Goal: Task Accomplishment & Management: Manage account settings

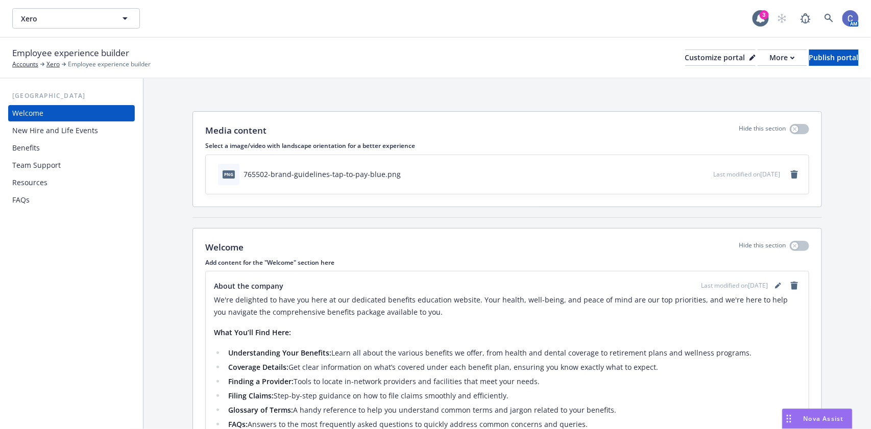
scroll to position [114, 0]
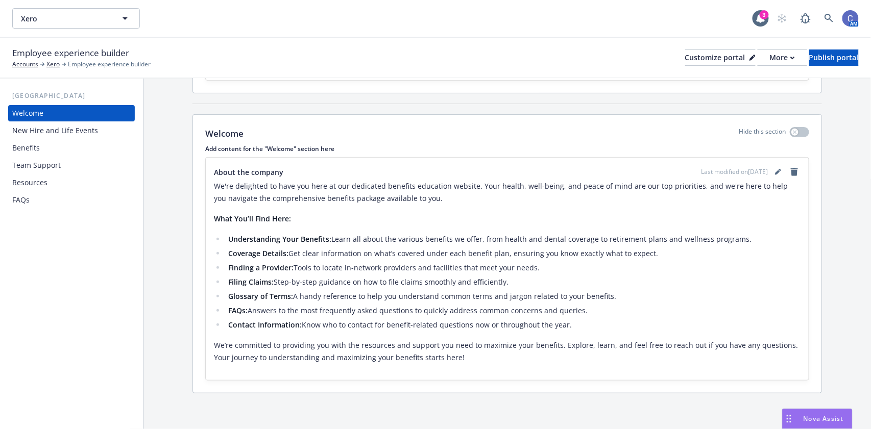
click at [33, 149] on div "Benefits" at bounding box center [26, 148] width 28 height 16
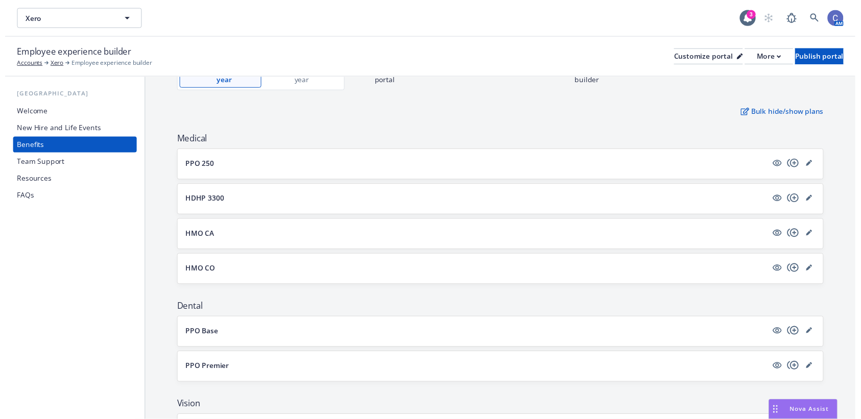
scroll to position [97, 0]
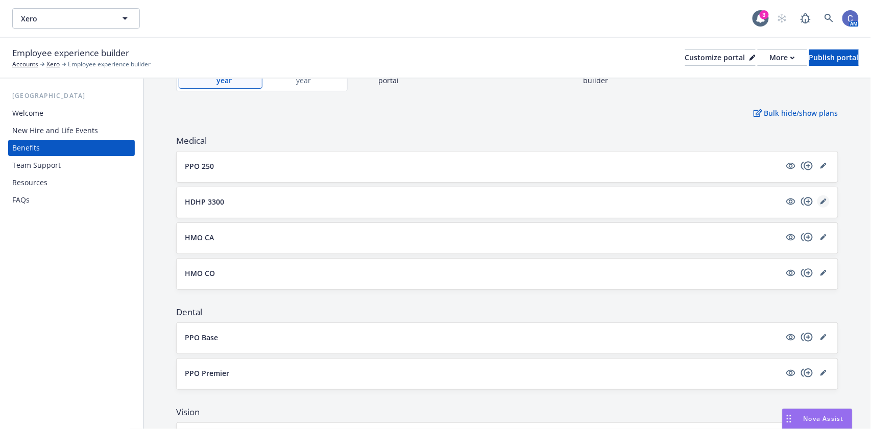
click at [820, 199] on icon "editPencil" at bounding box center [823, 202] width 6 height 6
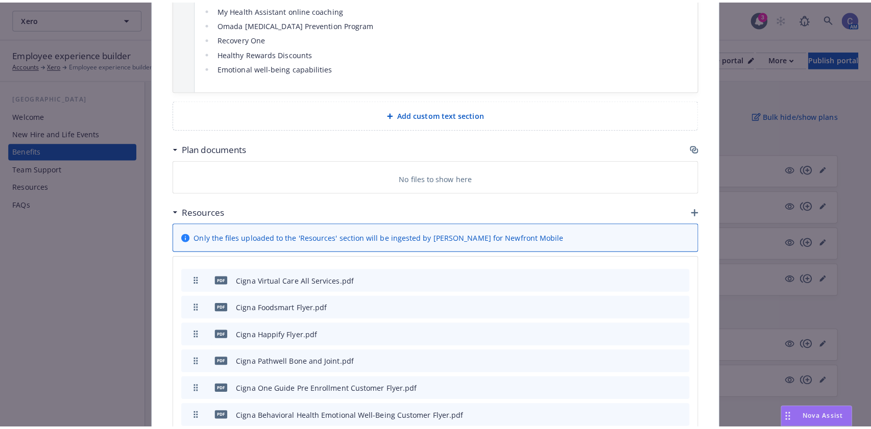
scroll to position [1972, 0]
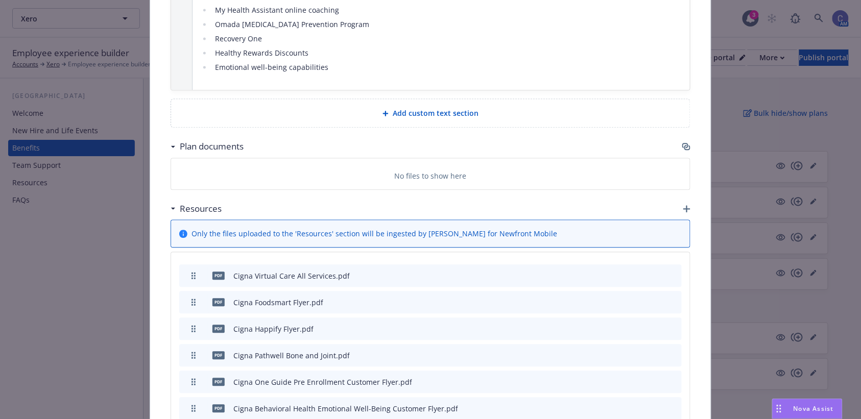
click at [682, 143] on icon "button" at bounding box center [685, 145] width 6 height 5
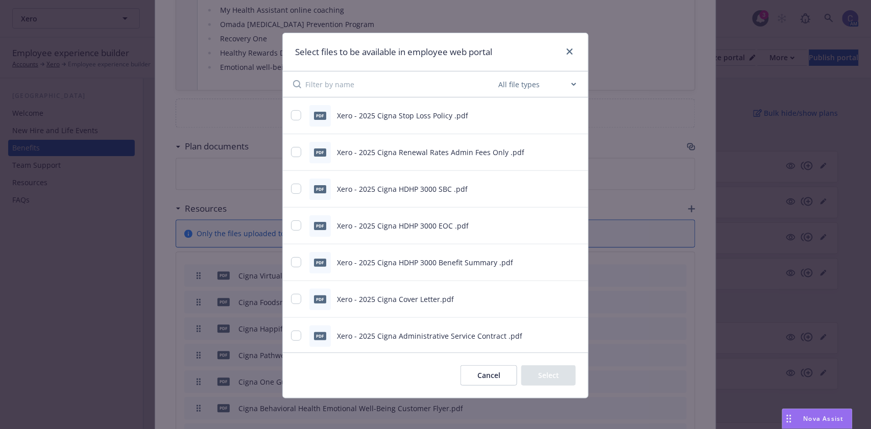
click at [284, 188] on div "pdf Xero - 2025 Cigna HDHP 3000 SBC .pdf" at bounding box center [435, 189] width 305 height 37
click at [294, 192] on input "checkbox" at bounding box center [296, 189] width 10 height 10
checkbox input "true"
click at [291, 225] on input "checkbox" at bounding box center [296, 225] width 10 height 10
checkbox input "true"
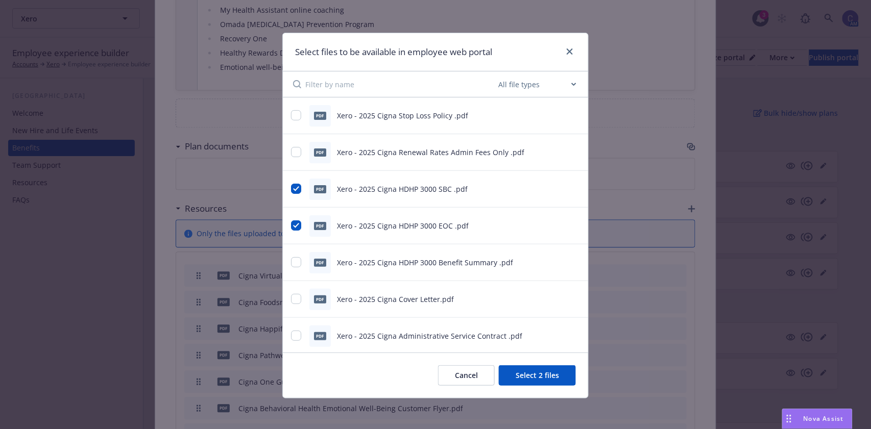
click at [559, 47] on div at bounding box center [567, 51] width 16 height 13
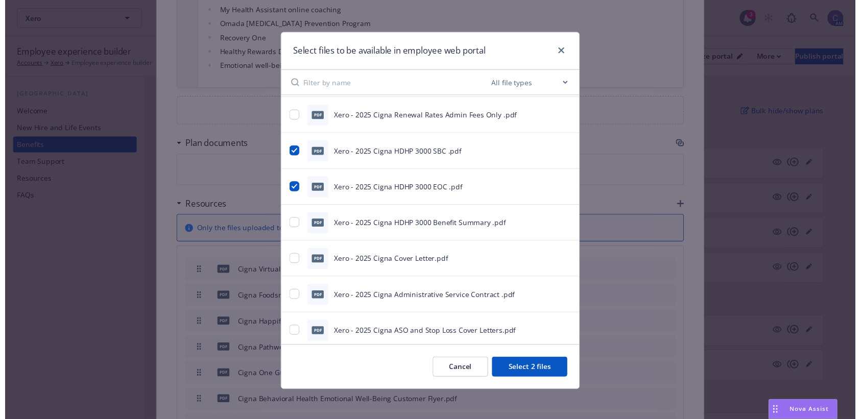
scroll to position [35, 0]
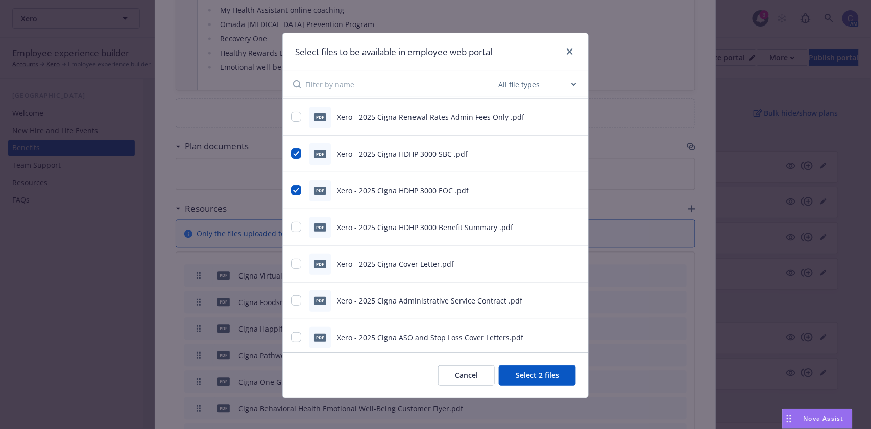
click at [285, 226] on div "pdf Xero - 2025 Cigna HDHP 3000 Benefit Summary .pdf" at bounding box center [435, 227] width 305 height 37
click at [291, 227] on input "checkbox" at bounding box center [296, 227] width 10 height 10
checkbox input "true"
click at [523, 377] on button "Select 3 files" at bounding box center [537, 375] width 77 height 20
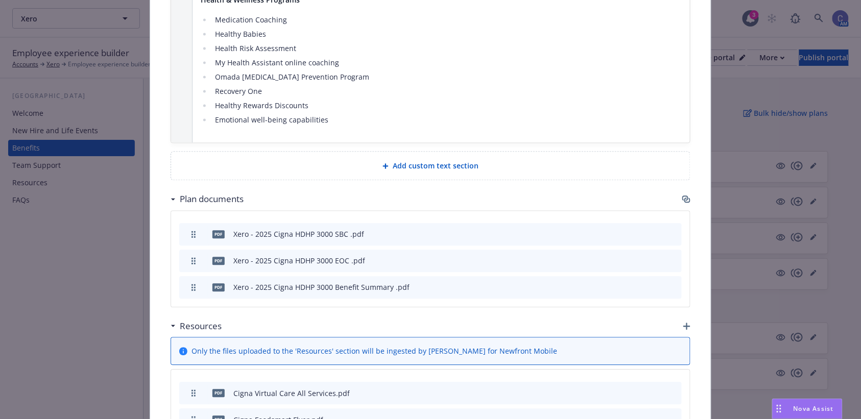
scroll to position [1920, 0]
click at [653, 230] on icon "preview file" at bounding box center [655, 233] width 9 height 7
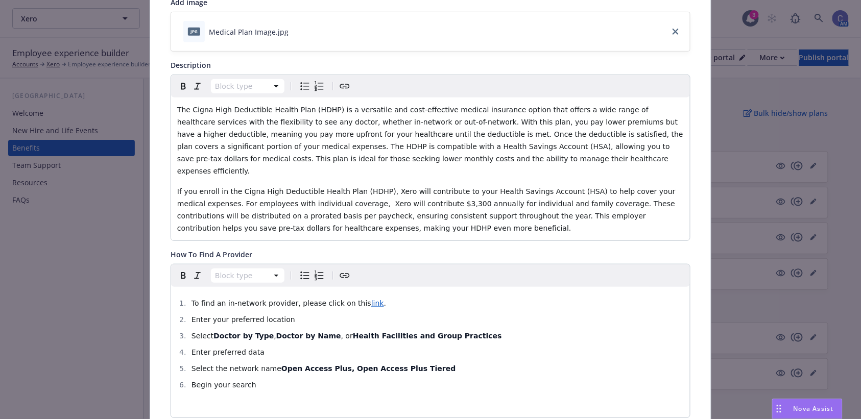
scroll to position [0, 0]
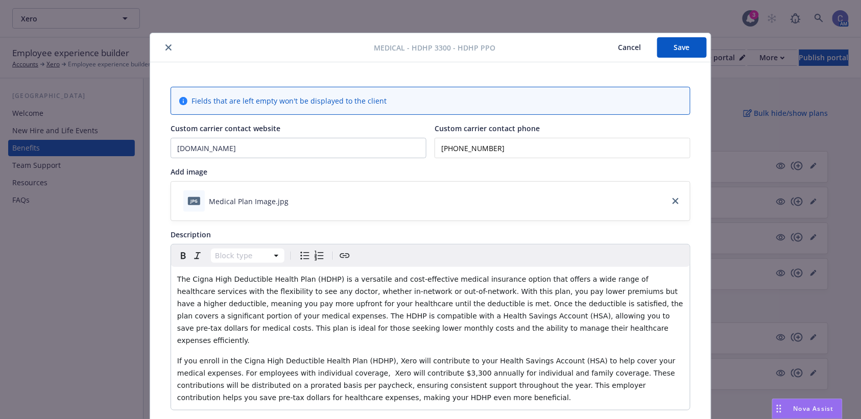
click at [621, 48] on button "Cancel" at bounding box center [629, 47] width 56 height 20
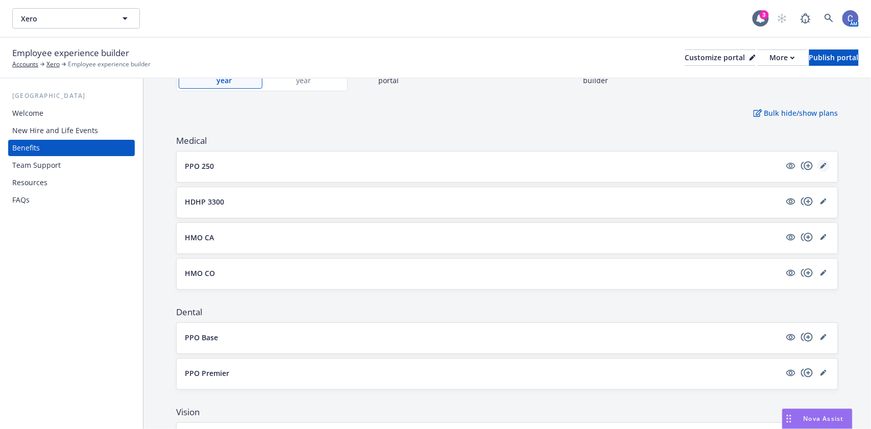
click at [820, 164] on icon "editPencil" at bounding box center [823, 166] width 6 height 6
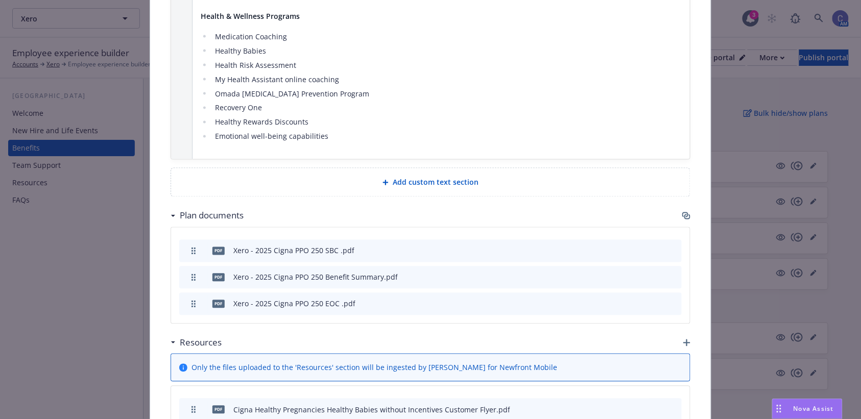
scroll to position [1834, 0]
click at [652, 246] on icon "preview file" at bounding box center [655, 249] width 9 height 7
click at [653, 273] on icon "preview file" at bounding box center [655, 276] width 9 height 7
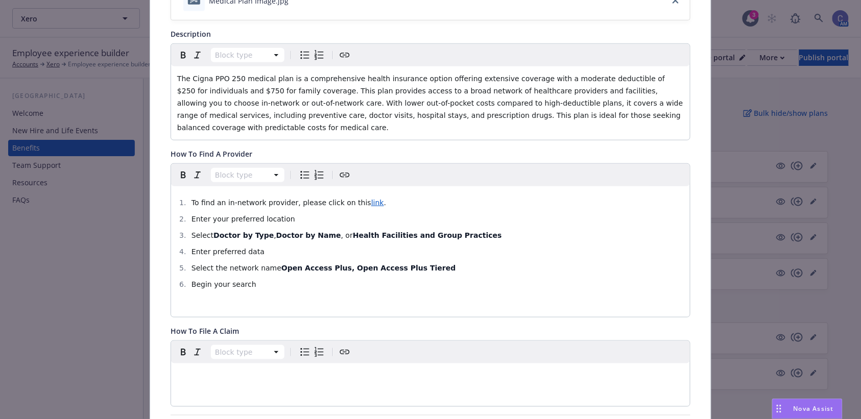
scroll to position [0, 0]
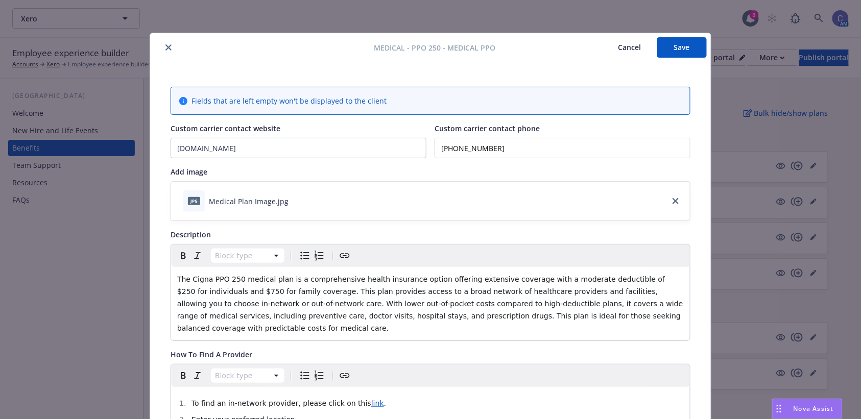
click at [626, 50] on button "Cancel" at bounding box center [629, 47] width 56 height 20
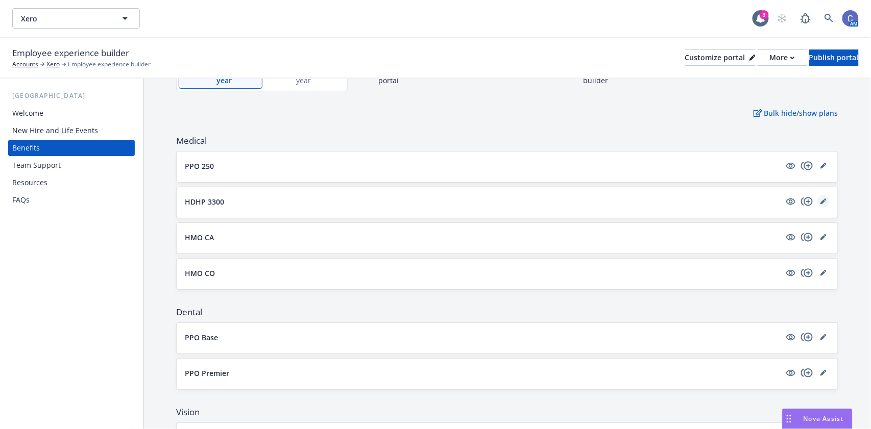
click at [820, 199] on icon "editPencil" at bounding box center [823, 202] width 6 height 6
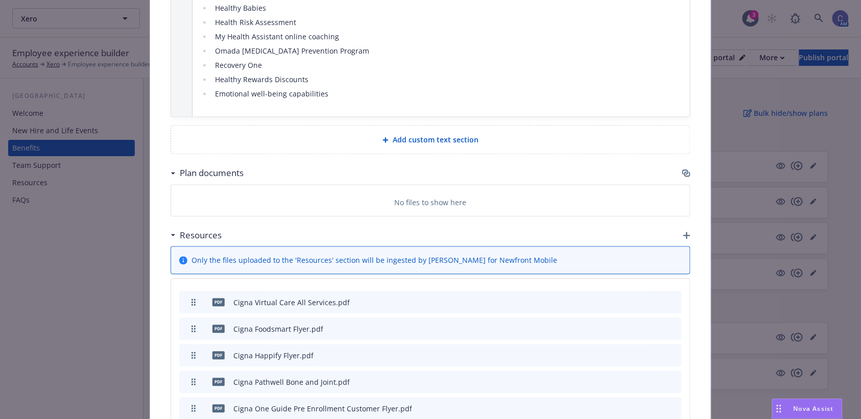
scroll to position [1945, 0]
click at [682, 170] on icon "button" at bounding box center [686, 174] width 8 height 8
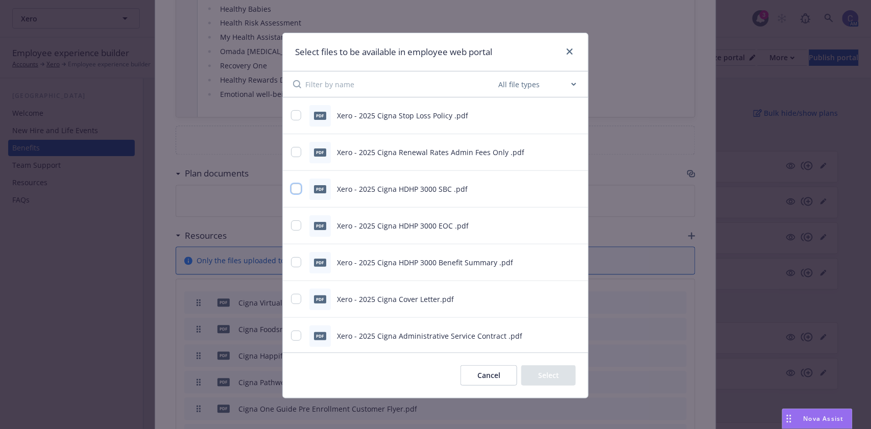
click at [291, 190] on input "checkbox" at bounding box center [296, 189] width 10 height 10
checkbox input "true"
click at [291, 225] on input "checkbox" at bounding box center [296, 225] width 10 height 10
checkbox input "true"
click at [291, 265] on input "checkbox" at bounding box center [296, 262] width 10 height 10
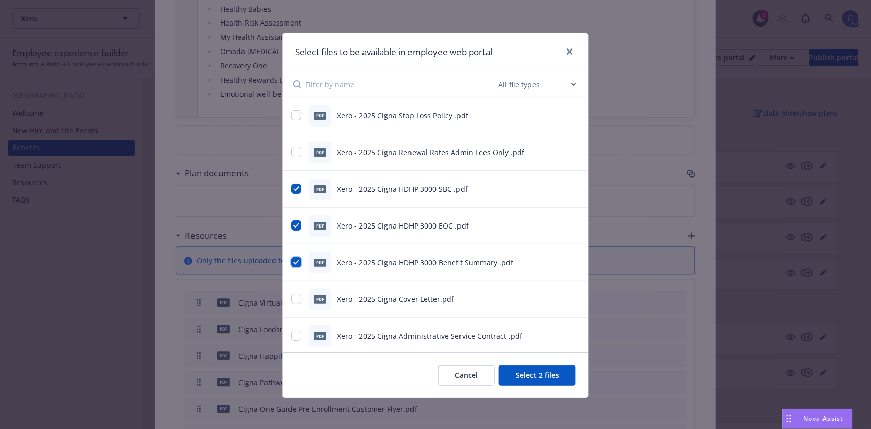
checkbox input "true"
click at [535, 376] on button "Select 3 files" at bounding box center [537, 375] width 77 height 20
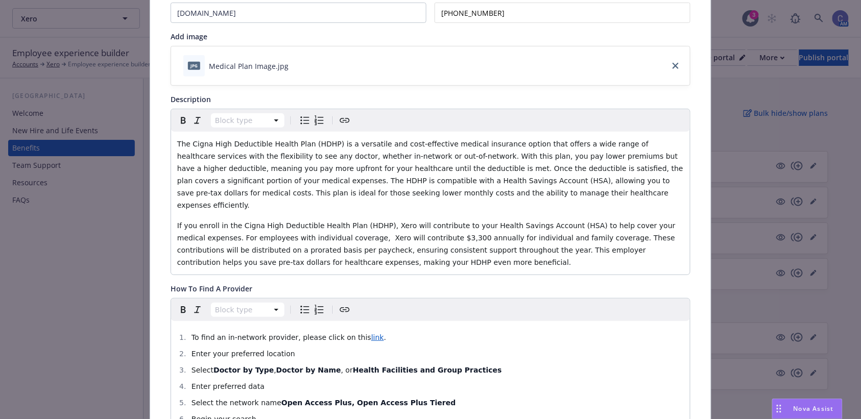
scroll to position [0, 0]
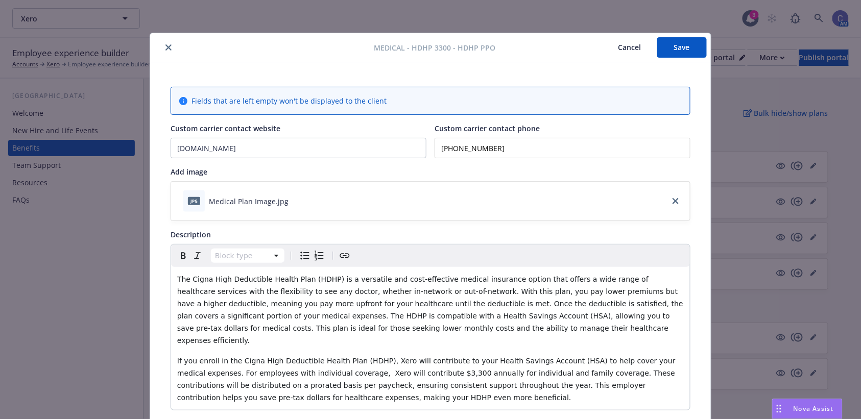
click at [682, 47] on button "Save" at bounding box center [682, 47] width 50 height 20
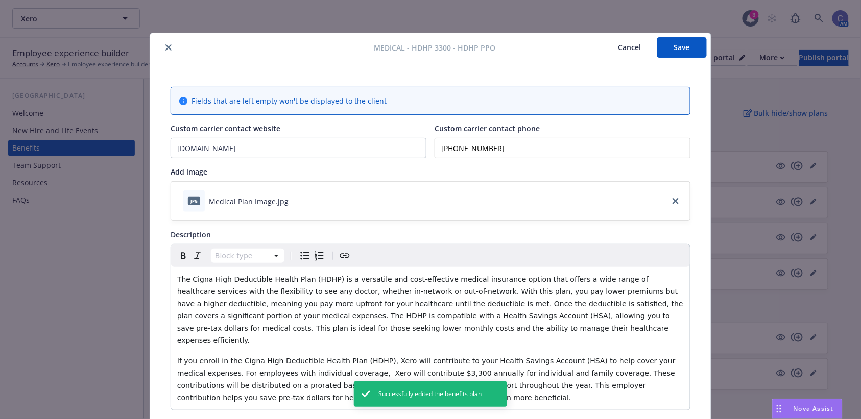
click at [636, 42] on button "Cancel" at bounding box center [629, 47] width 56 height 20
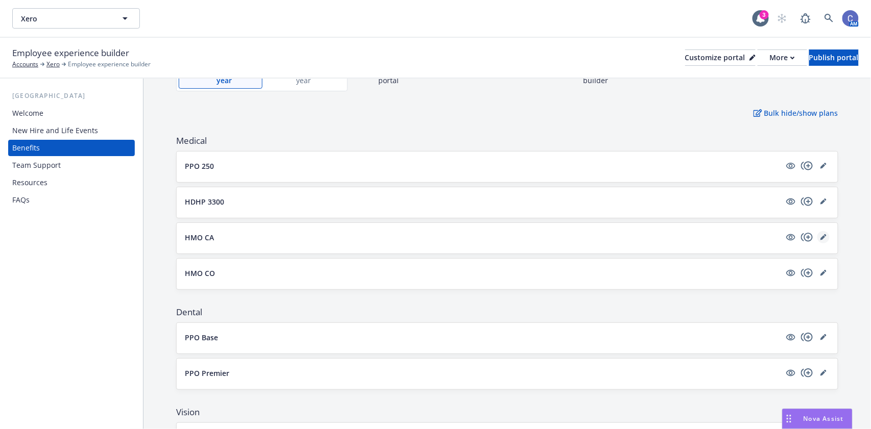
click at [817, 235] on link "editPencil" at bounding box center [823, 237] width 12 height 12
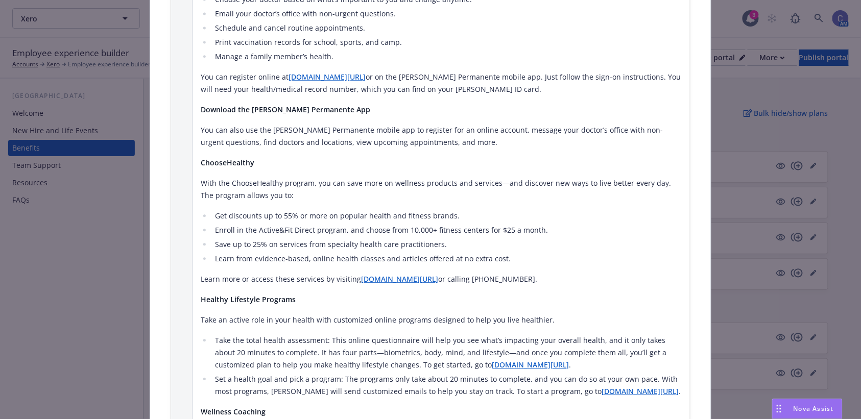
scroll to position [1155, 0]
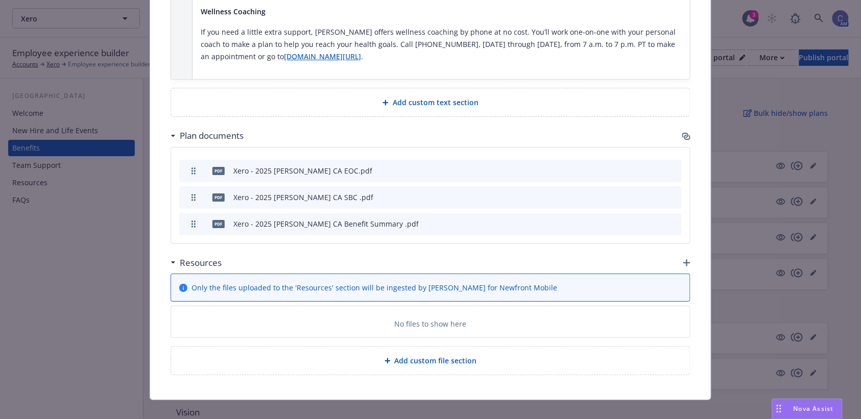
click at [651, 193] on icon "preview file" at bounding box center [655, 196] width 9 height 7
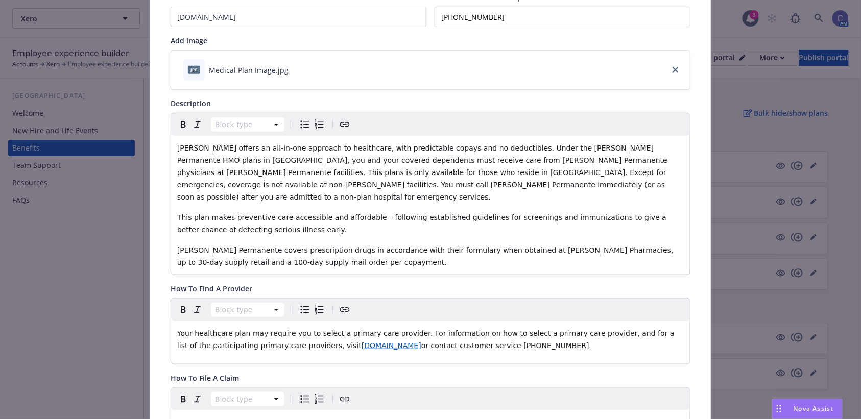
scroll to position [0, 0]
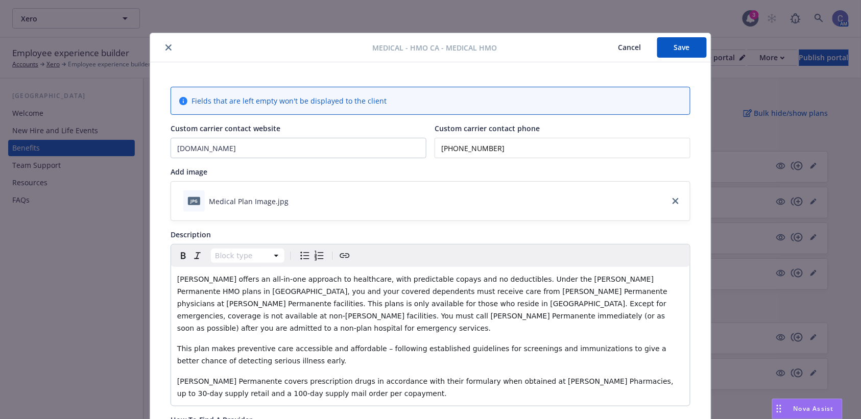
click at [679, 45] on button "Save" at bounding box center [682, 47] width 50 height 20
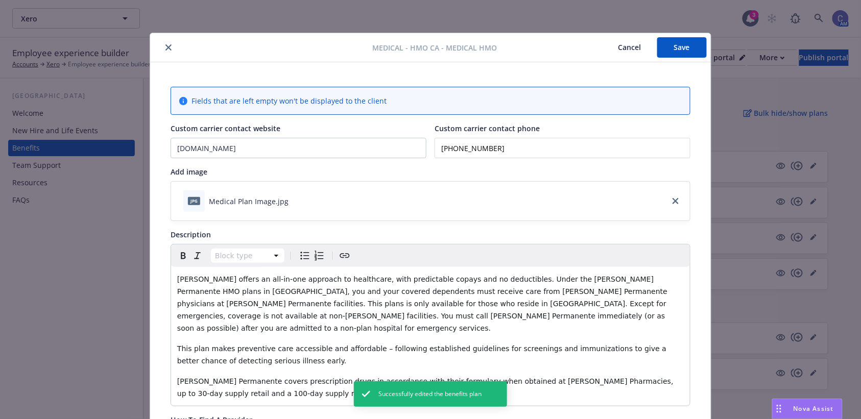
click at [626, 42] on button "Cancel" at bounding box center [629, 47] width 56 height 20
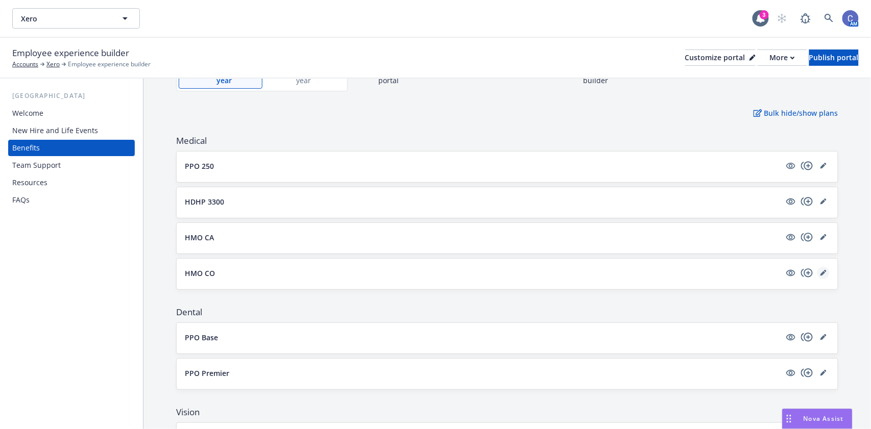
click at [820, 272] on icon "editPencil" at bounding box center [822, 273] width 5 height 5
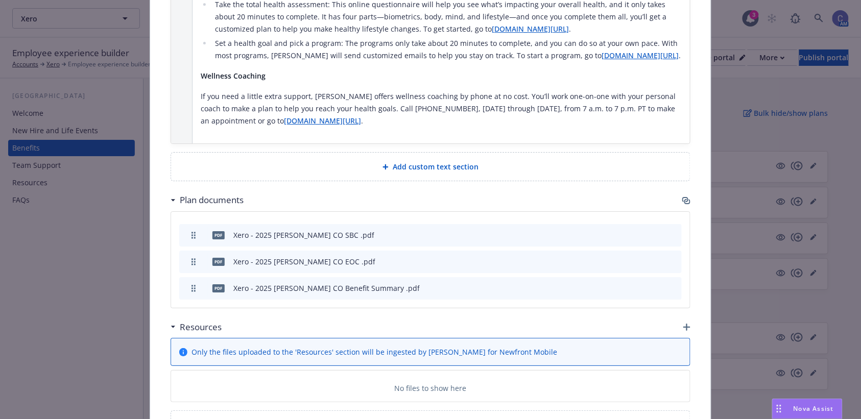
scroll to position [1091, 0]
click at [651, 230] on icon "preview file" at bounding box center [655, 233] width 9 height 7
